Goal: Transaction & Acquisition: Purchase product/service

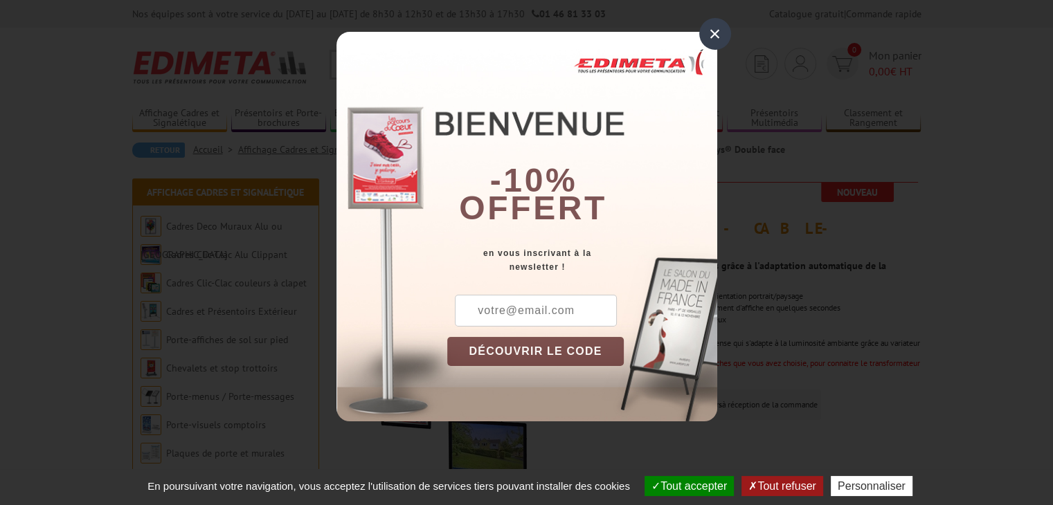
click at [720, 27] on div "×" at bounding box center [715, 34] width 32 height 32
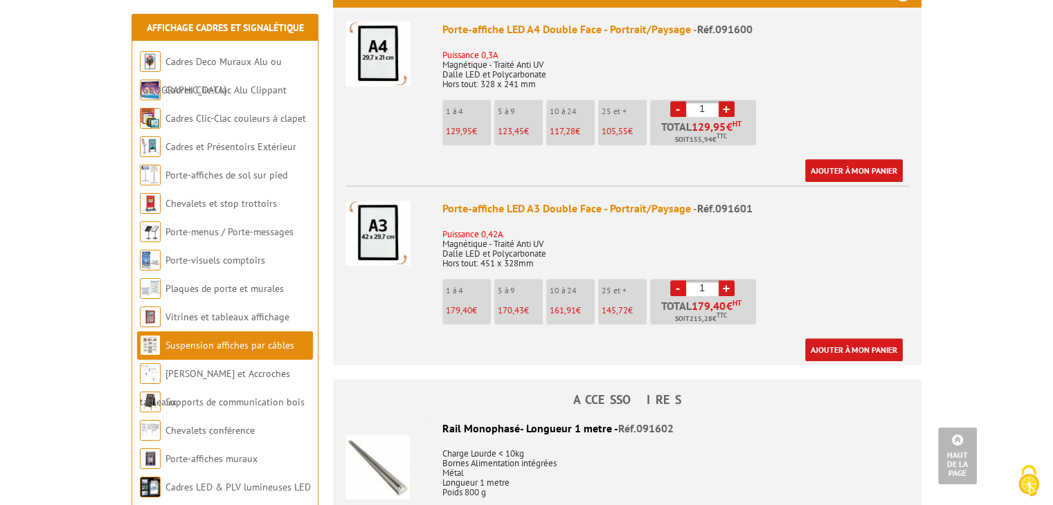
scroll to position [554, 0]
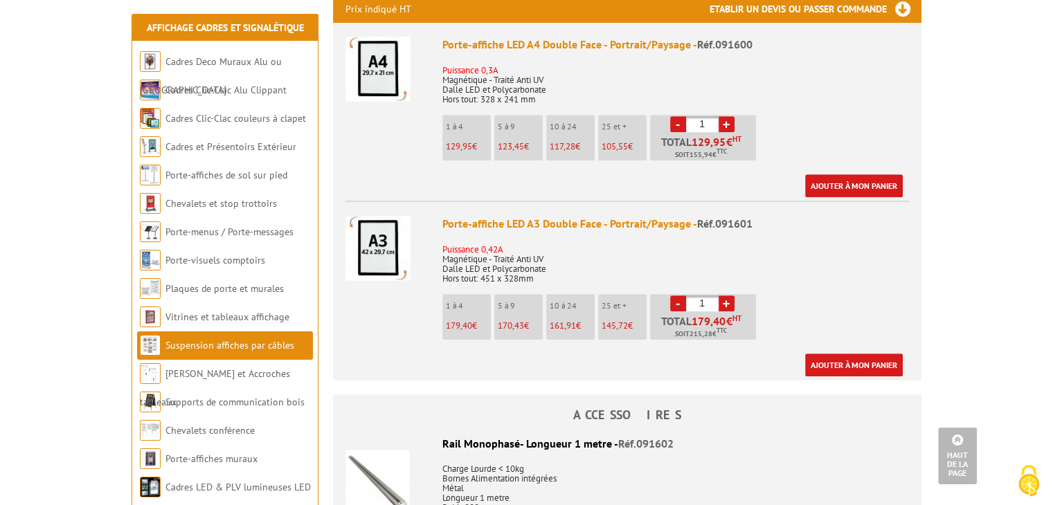
click at [725, 296] on link "+" at bounding box center [726, 304] width 16 height 16
type input "4"
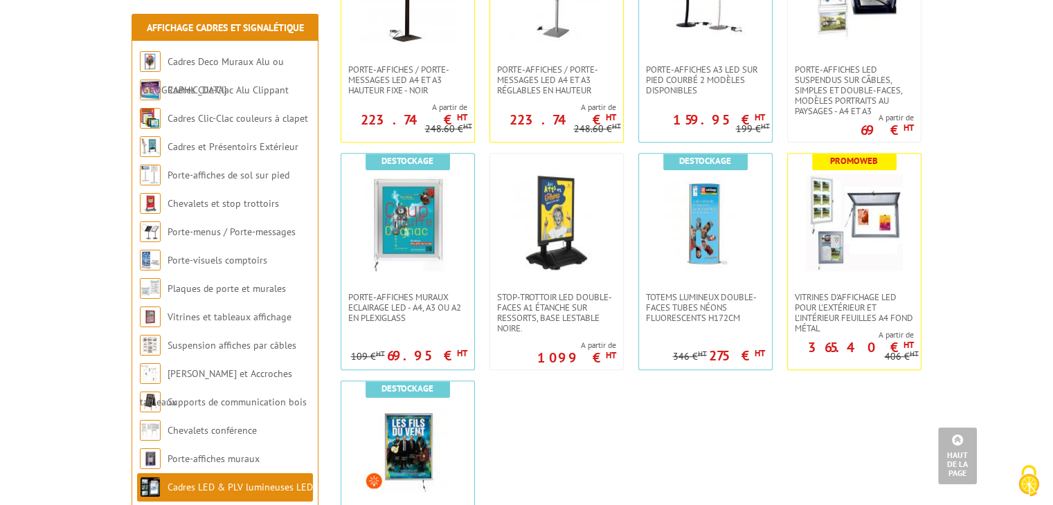
scroll to position [830, 0]
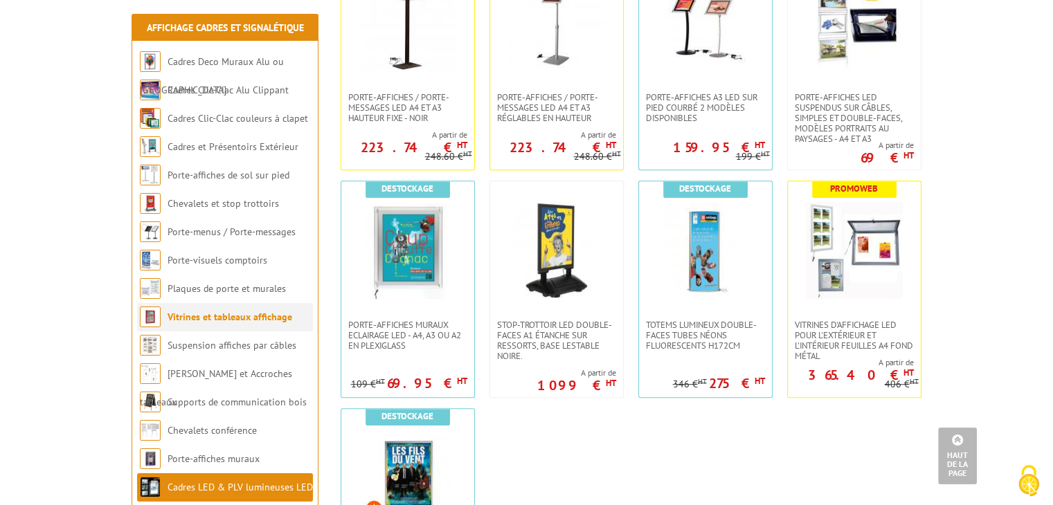
click at [269, 318] on link "Vitrines et tableaux affichage" at bounding box center [229, 317] width 125 height 12
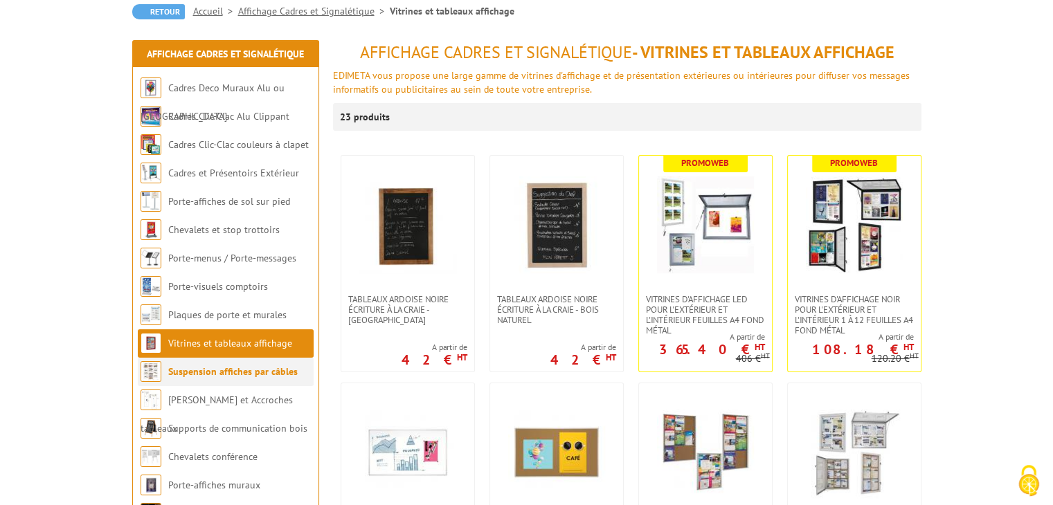
click at [263, 365] on link "Suspension affiches par câbles" at bounding box center [232, 371] width 129 height 12
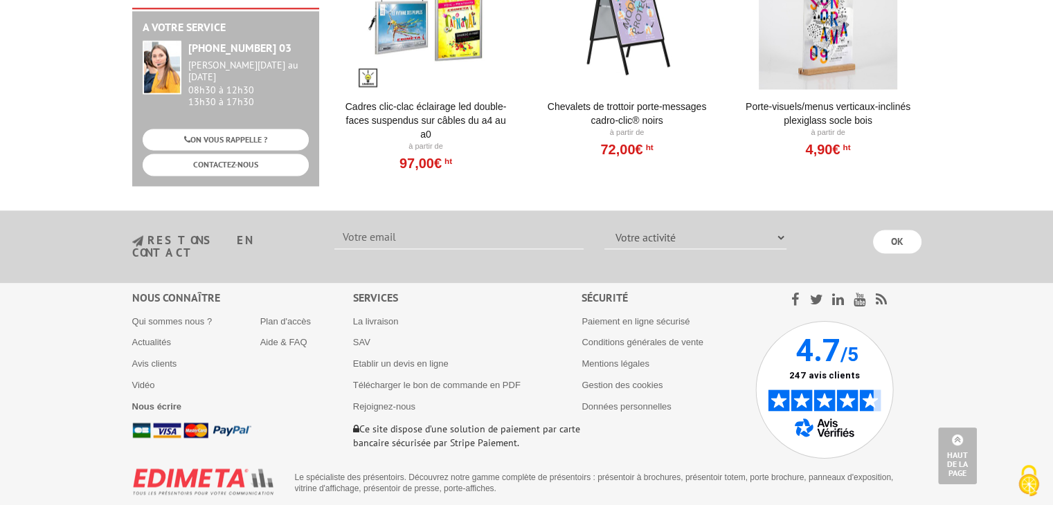
scroll to position [2021, 0]
